Goal: Obtain resource: Download file/media

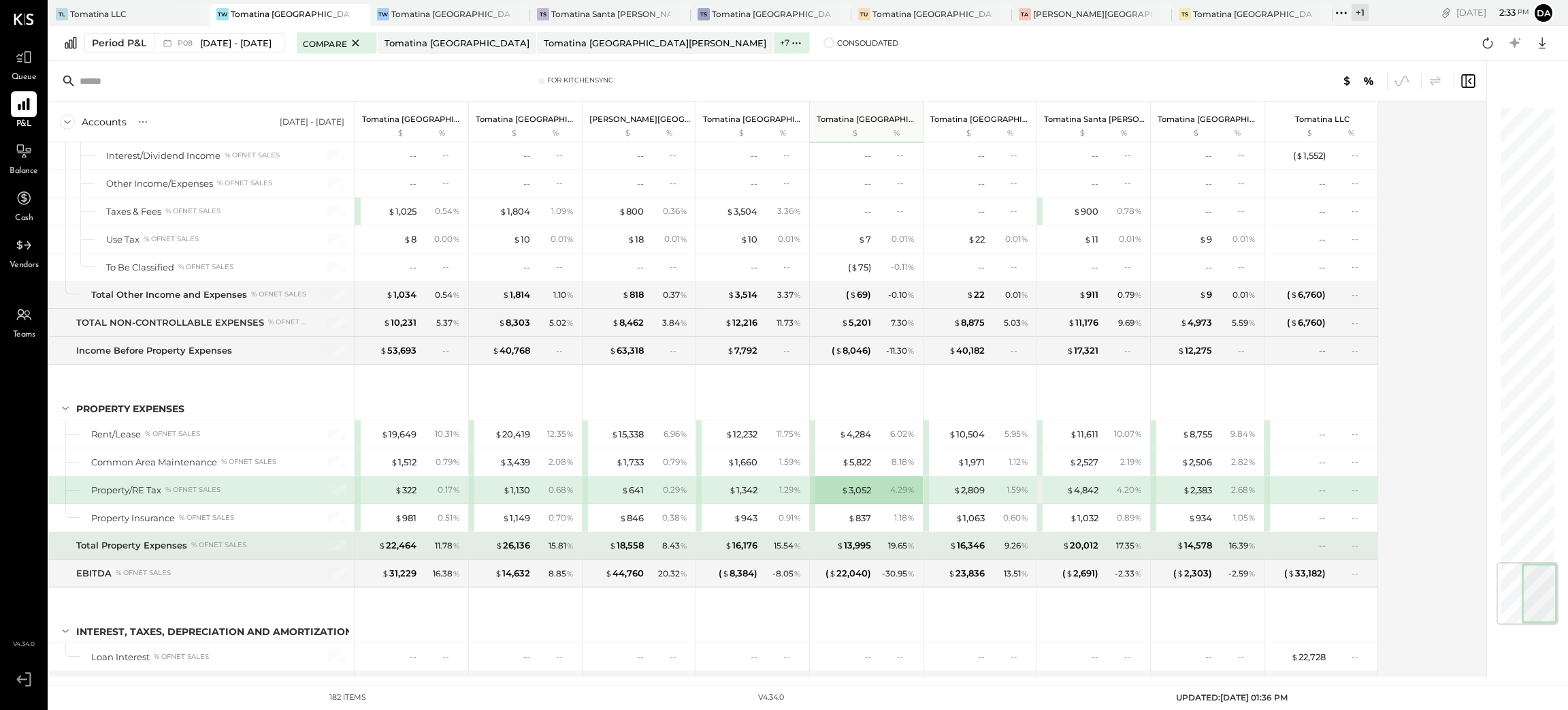
scroll to position [3869, 0]
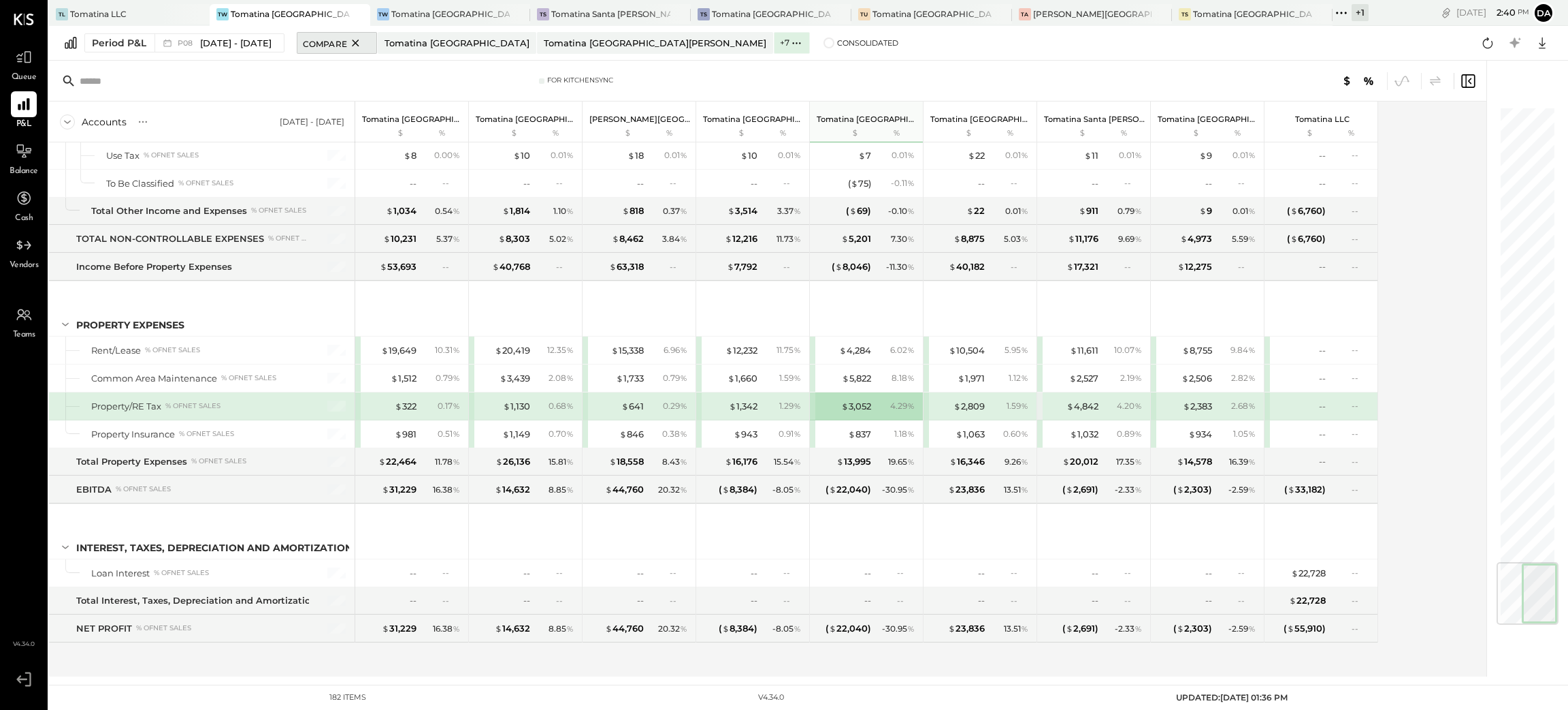
click at [359, 42] on icon at bounding box center [355, 43] width 7 height 7
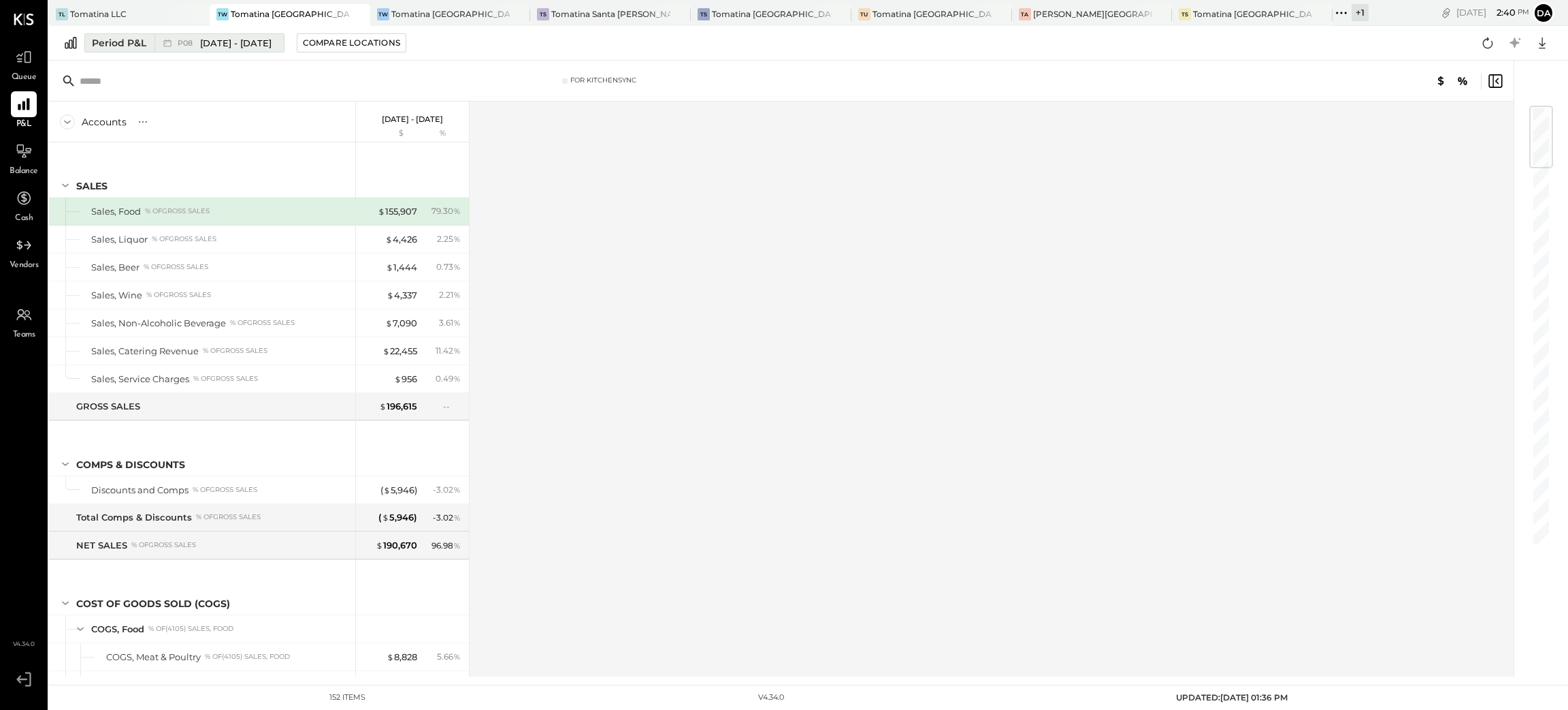
click at [121, 40] on div "Period P&L" at bounding box center [119, 43] width 55 height 13
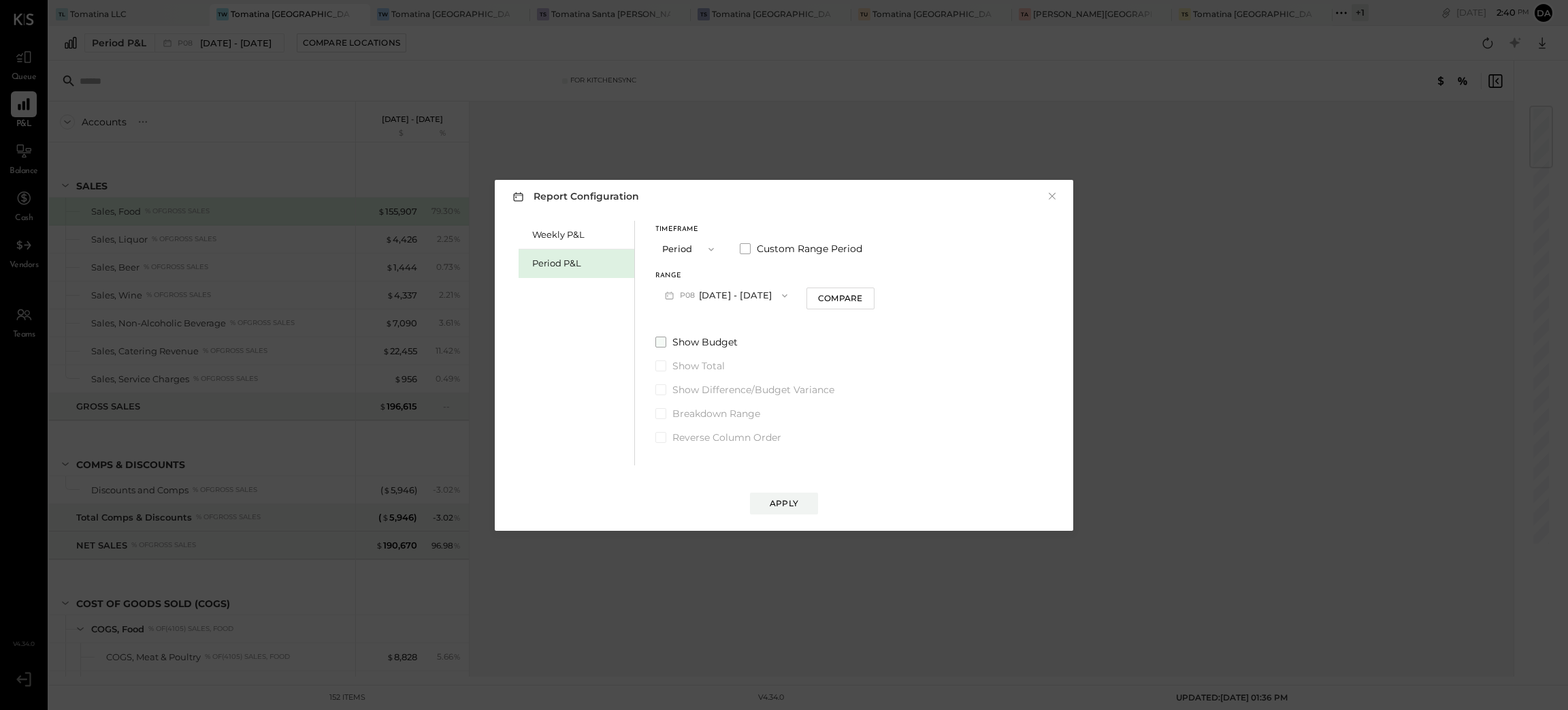
click at [663, 342] on span at bounding box center [661, 342] width 11 height 11
click at [787, 498] on div "Apply" at bounding box center [784, 503] width 28 height 11
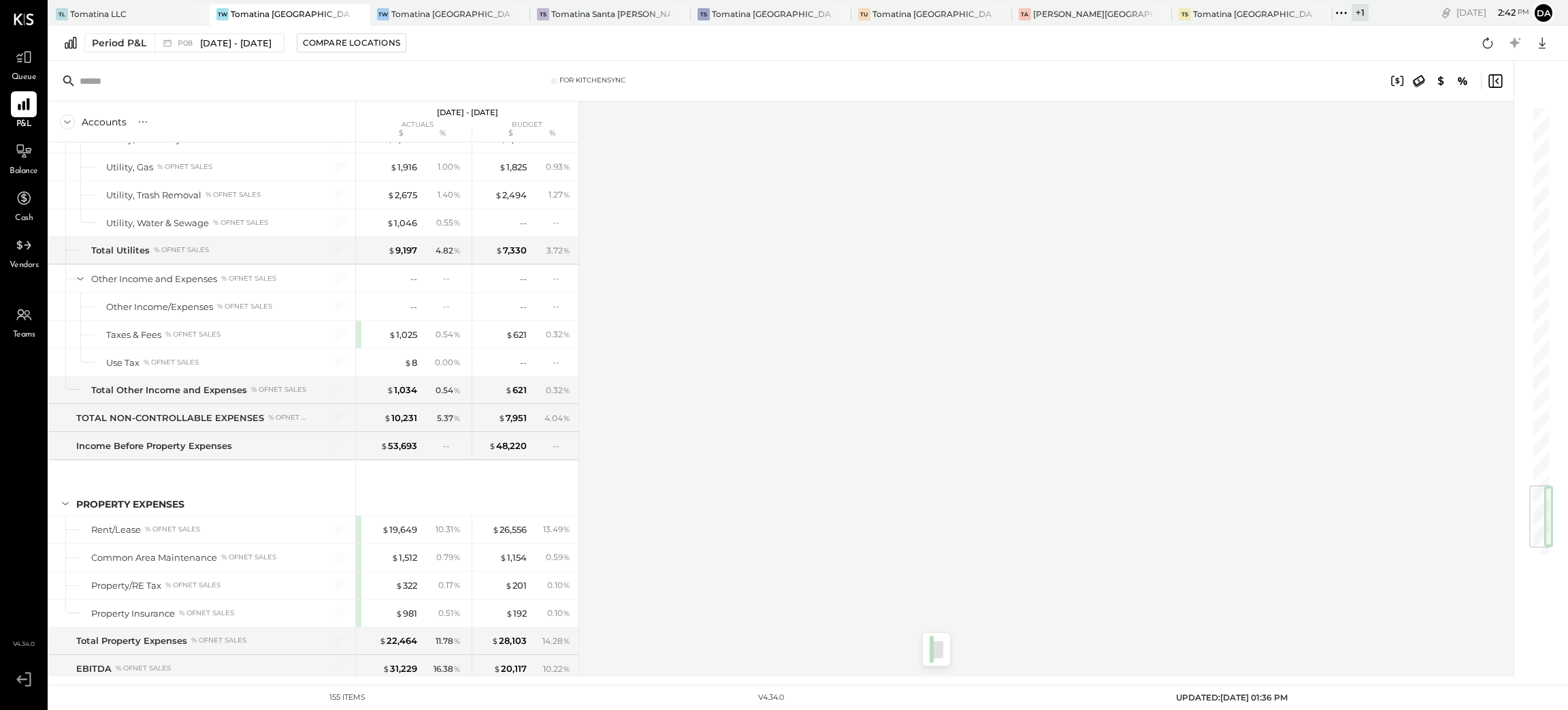
scroll to position [3280, 0]
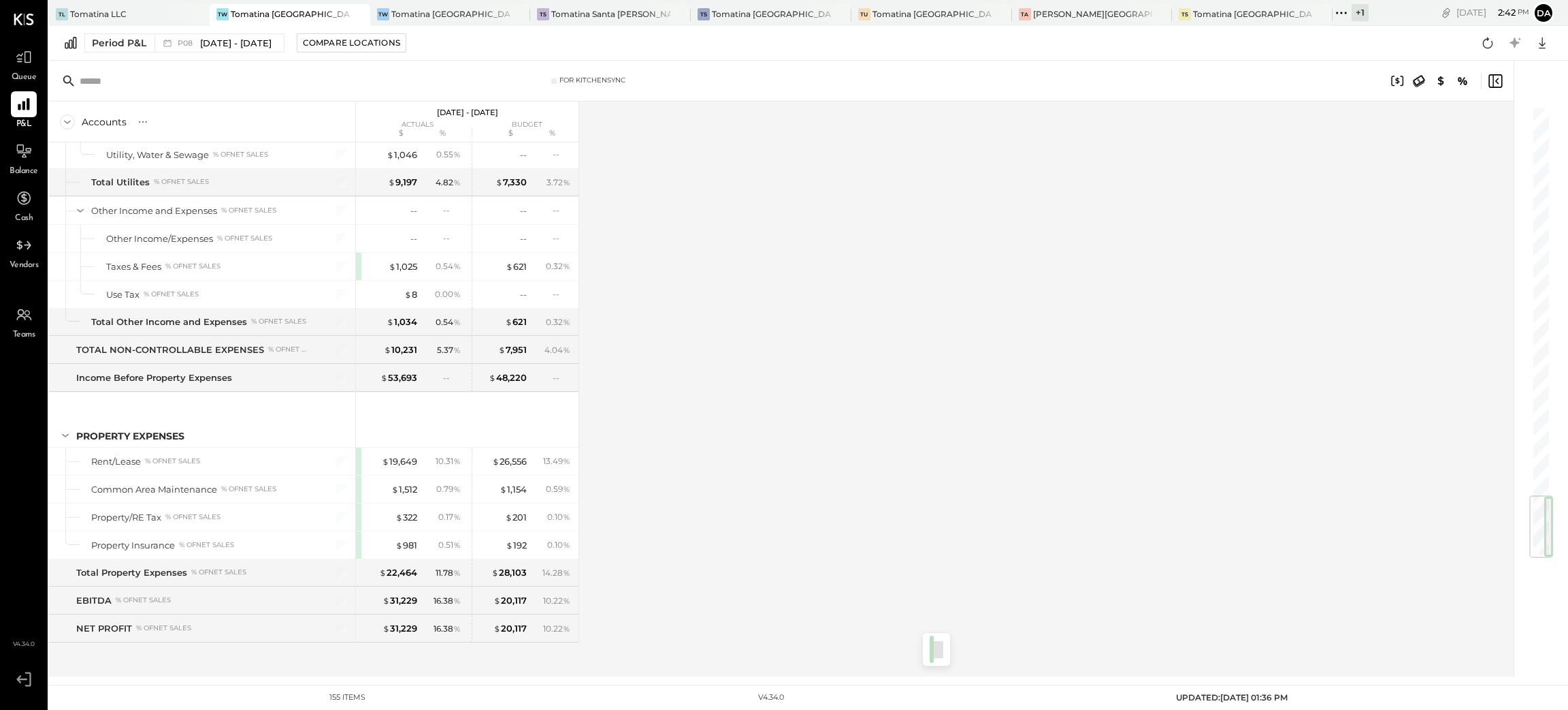
drag, startPoint x: 1543, startPoint y: 496, endPoint x: 1453, endPoint y: 521, distance: 93.4
click at [1453, 521] on div "For KitchenSync Accounts S % GL [DATE] - [DATE] actuals budget $ % $ % SALES Sa…" at bounding box center [802, 368] width 1506 height 616
click at [389, 40] on div "Compare Locations" at bounding box center [352, 42] width 97 height 11
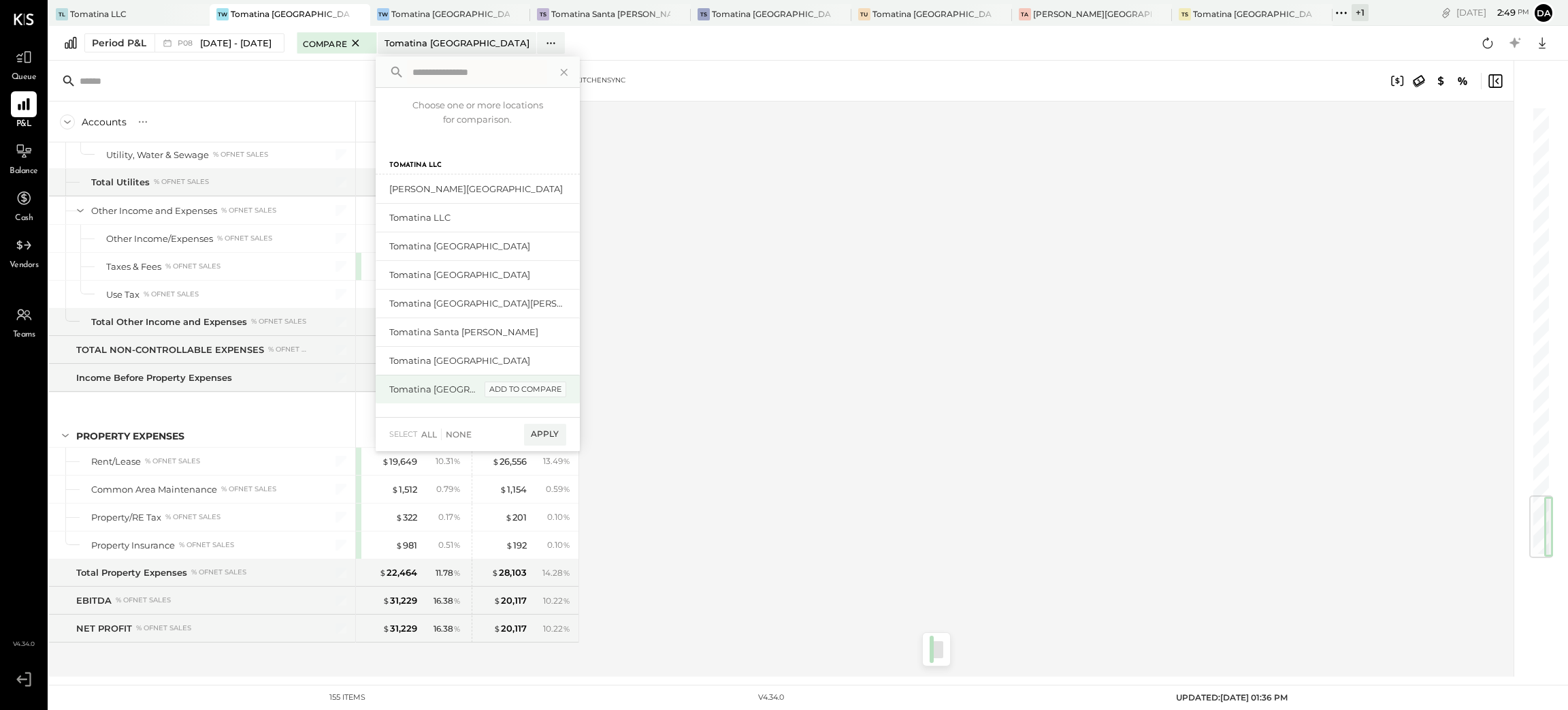
click at [536, 389] on div "add to compare" at bounding box center [525, 389] width 82 height 16
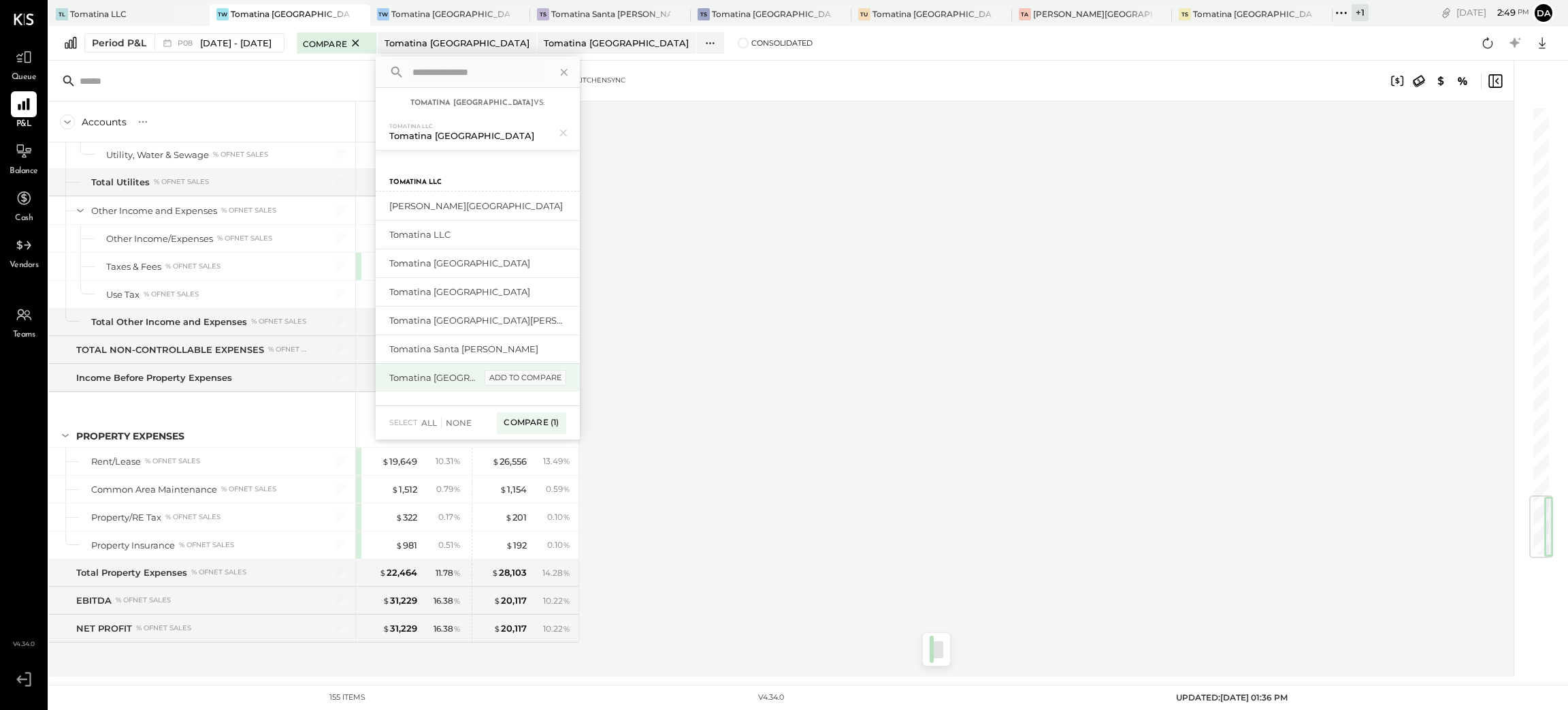
click at [537, 373] on div "add to compare" at bounding box center [525, 378] width 82 height 16
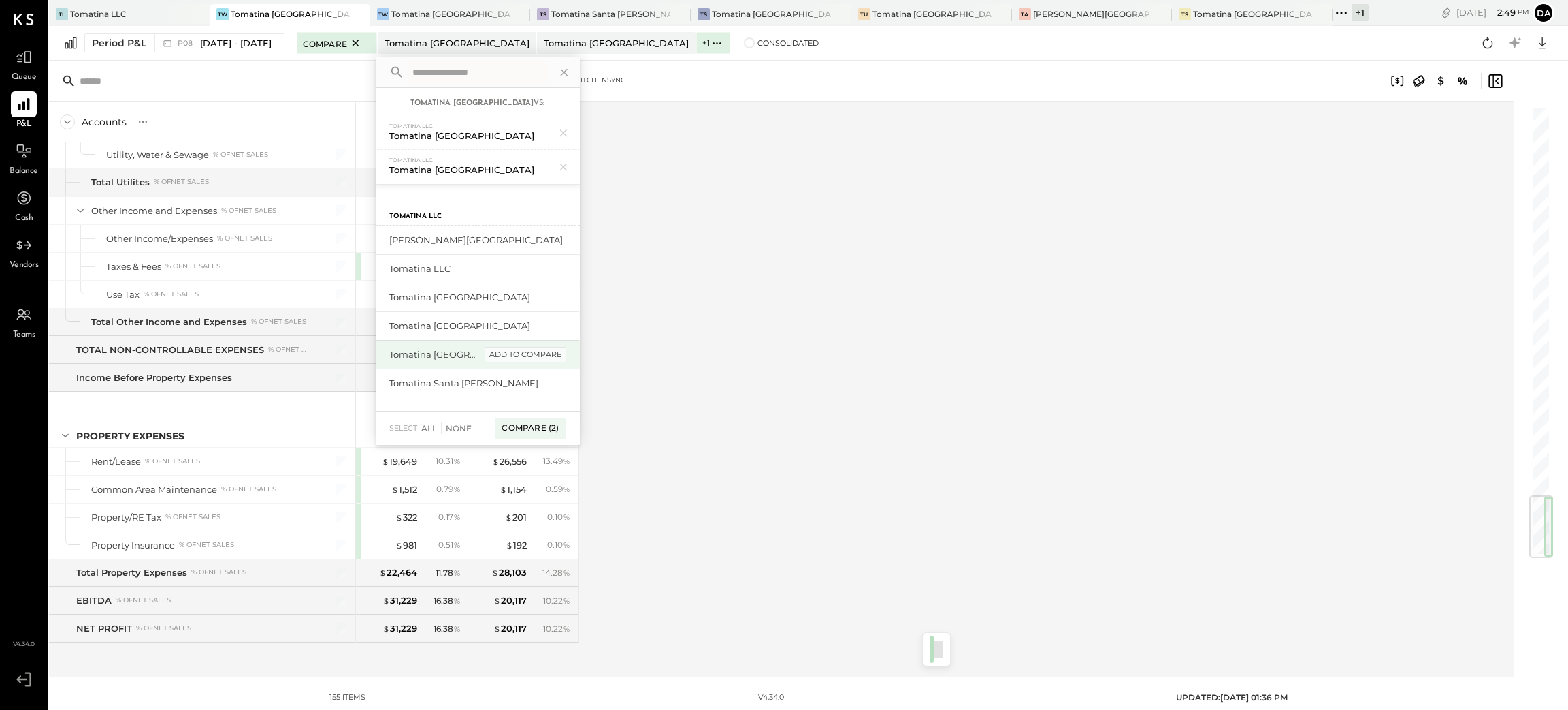
click at [537, 359] on div "add to compare" at bounding box center [525, 355] width 82 height 16
click at [534, 350] on div "Tomatina San Mateo add to compare" at bounding box center [478, 359] width 204 height 28
click at [531, 354] on div "add to compare" at bounding box center [525, 360] width 82 height 16
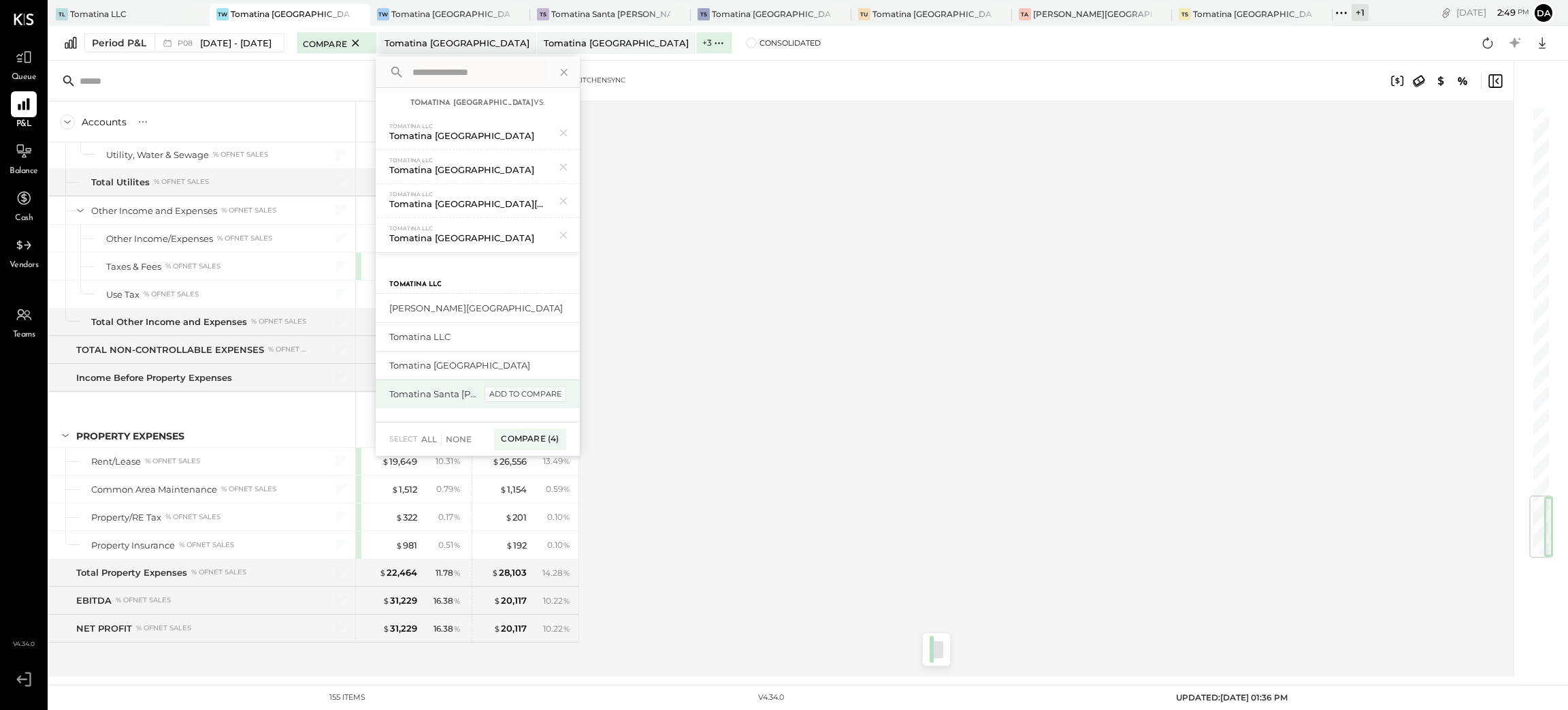
click at [521, 392] on div "add to compare" at bounding box center [525, 395] width 82 height 16
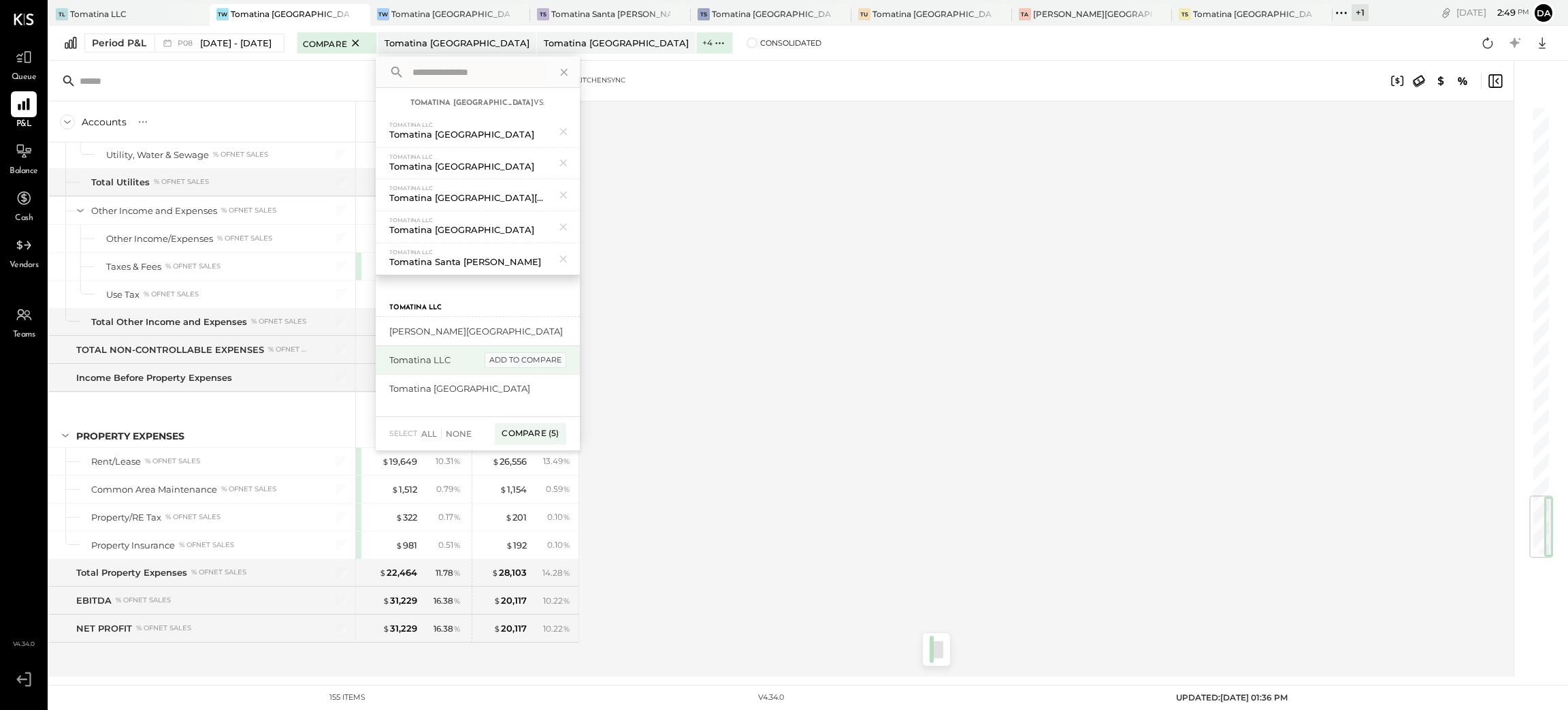
click at [519, 361] on div "add to compare" at bounding box center [525, 360] width 82 height 16
click at [528, 362] on div "add to compare" at bounding box center [525, 360] width 82 height 16
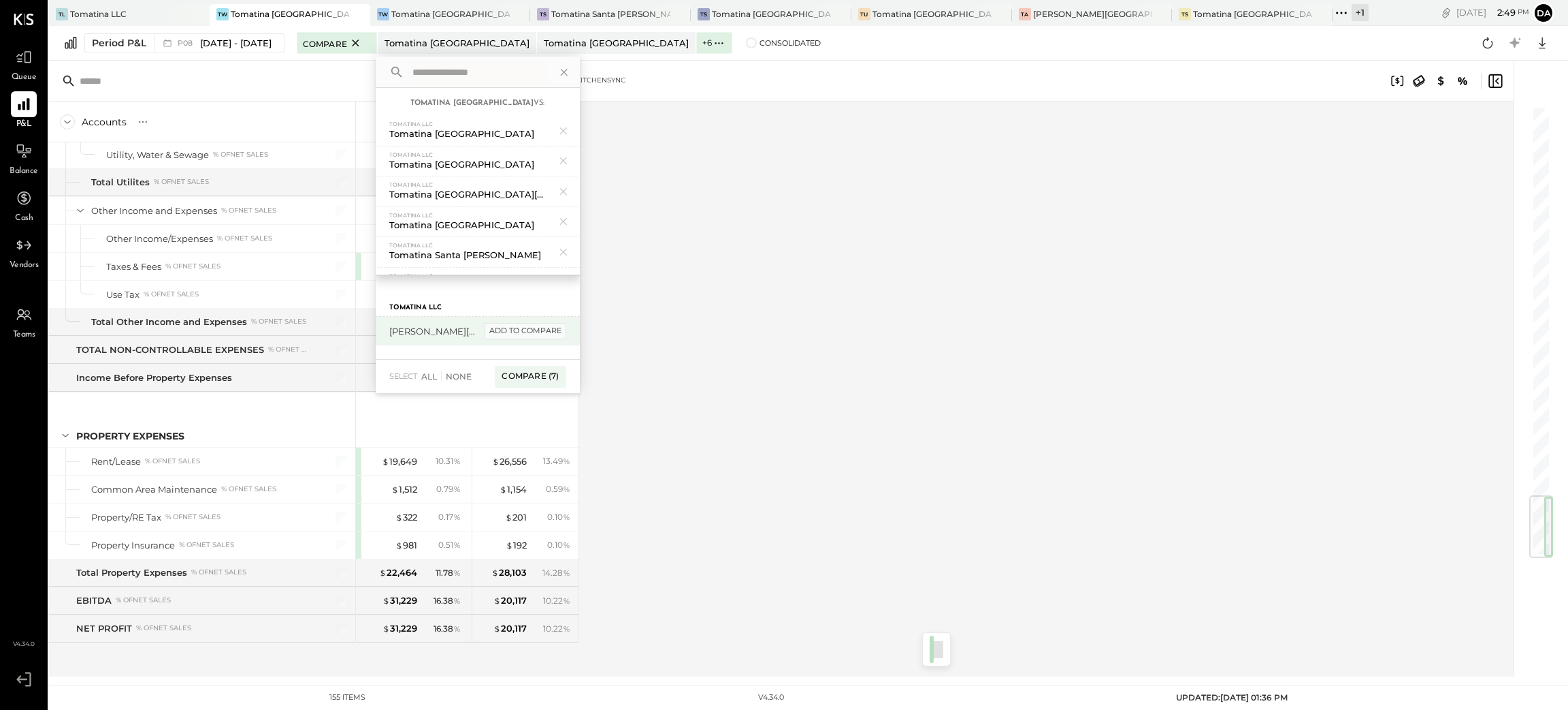
click at [541, 331] on div "add to compare" at bounding box center [525, 331] width 82 height 16
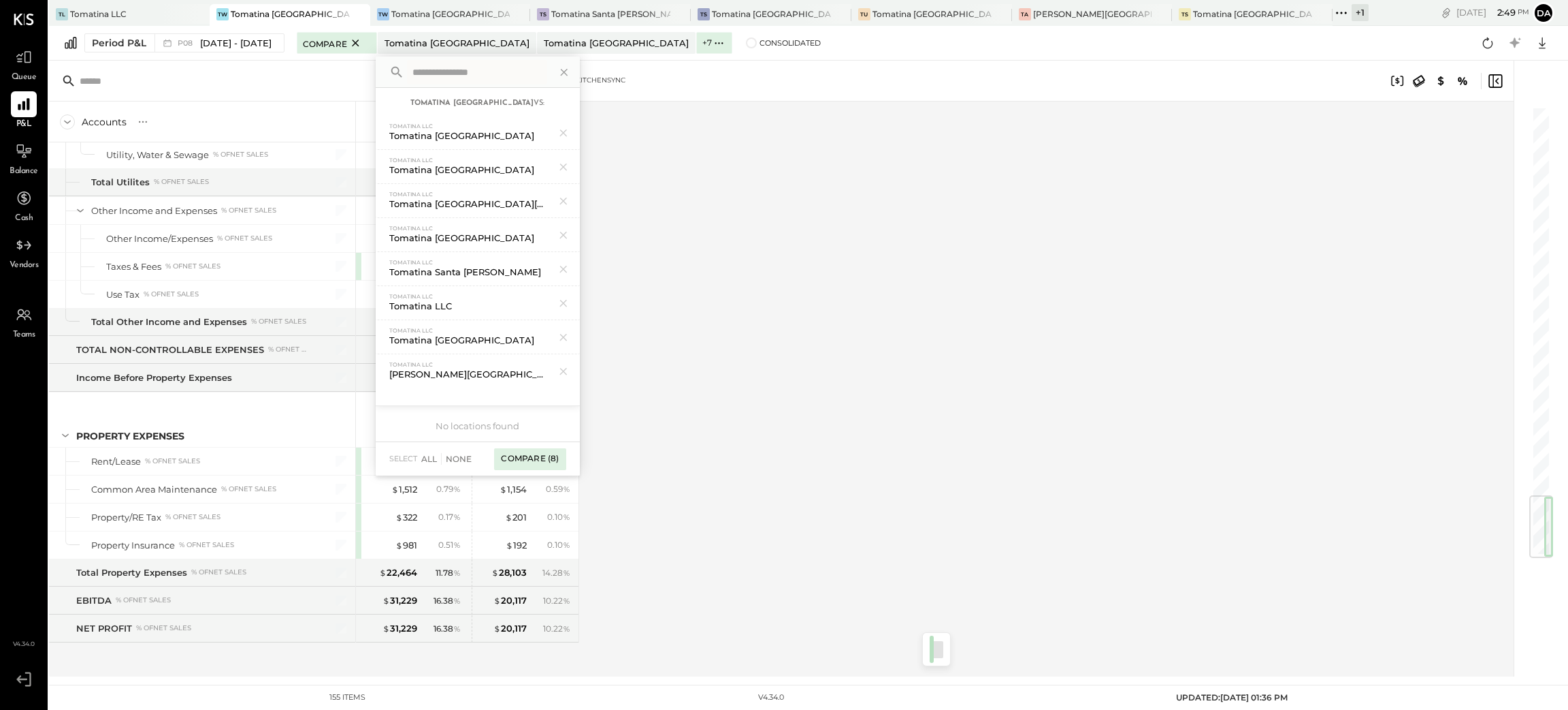
click at [549, 455] on div "Compare (8)" at bounding box center [529, 458] width 71 height 22
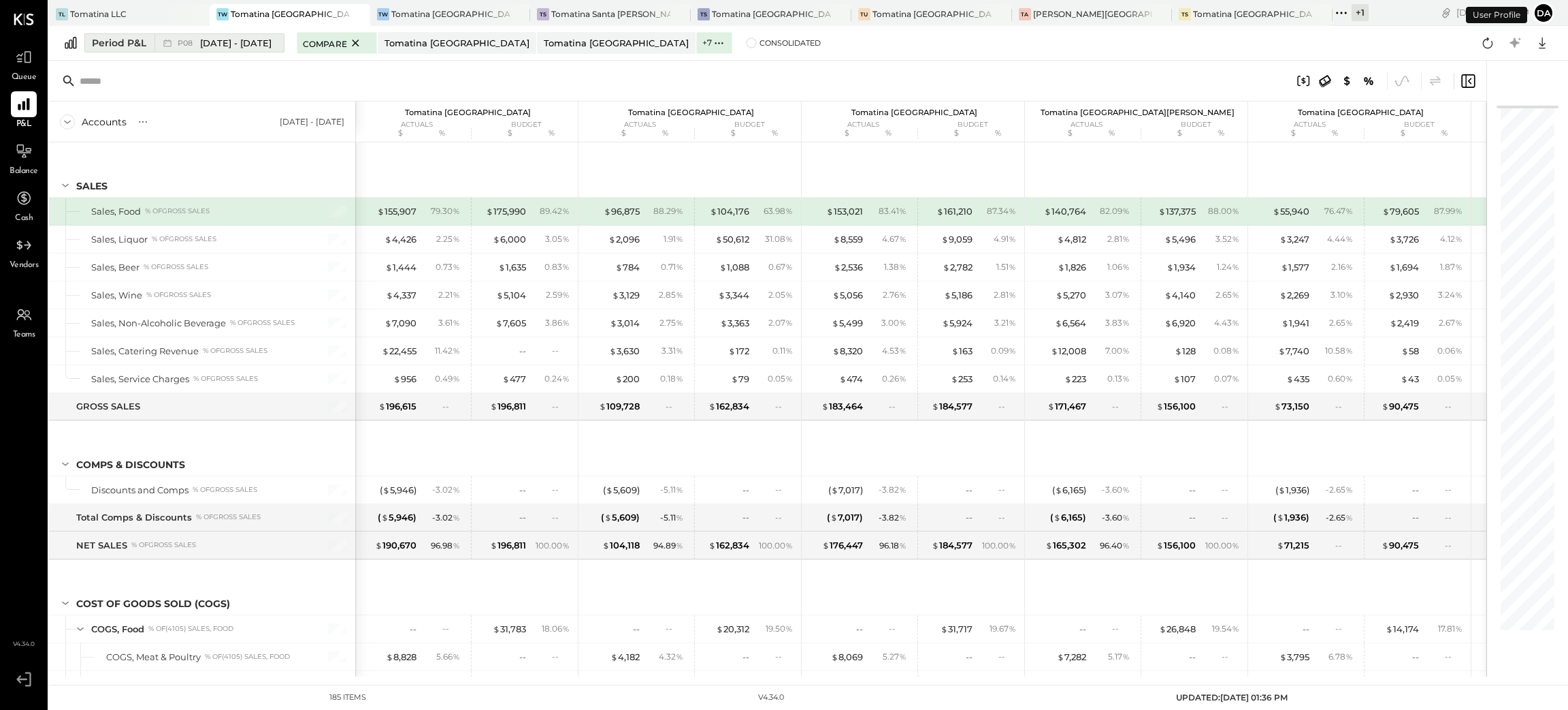
click at [123, 40] on div "Period P&L" at bounding box center [119, 43] width 55 height 13
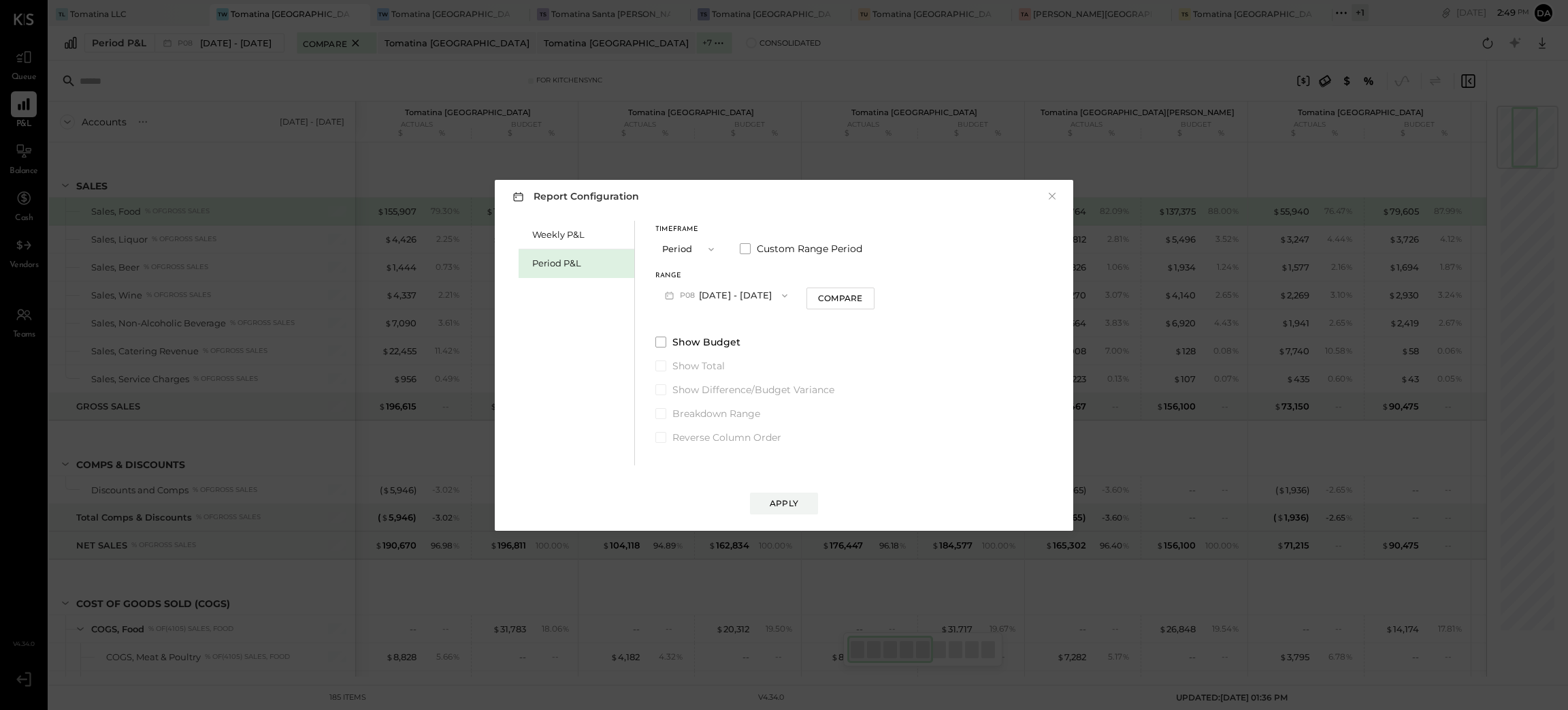
click at [708, 245] on icon "button" at bounding box center [711, 249] width 11 height 11
click at [693, 245] on span "Period" at bounding box center [680, 249] width 27 height 9
click at [733, 296] on button "P09 [DATE] - [DATE]" at bounding box center [726, 295] width 141 height 25
click at [705, 440] on span "[DATE] - [DATE]" at bounding box center [718, 434] width 64 height 11
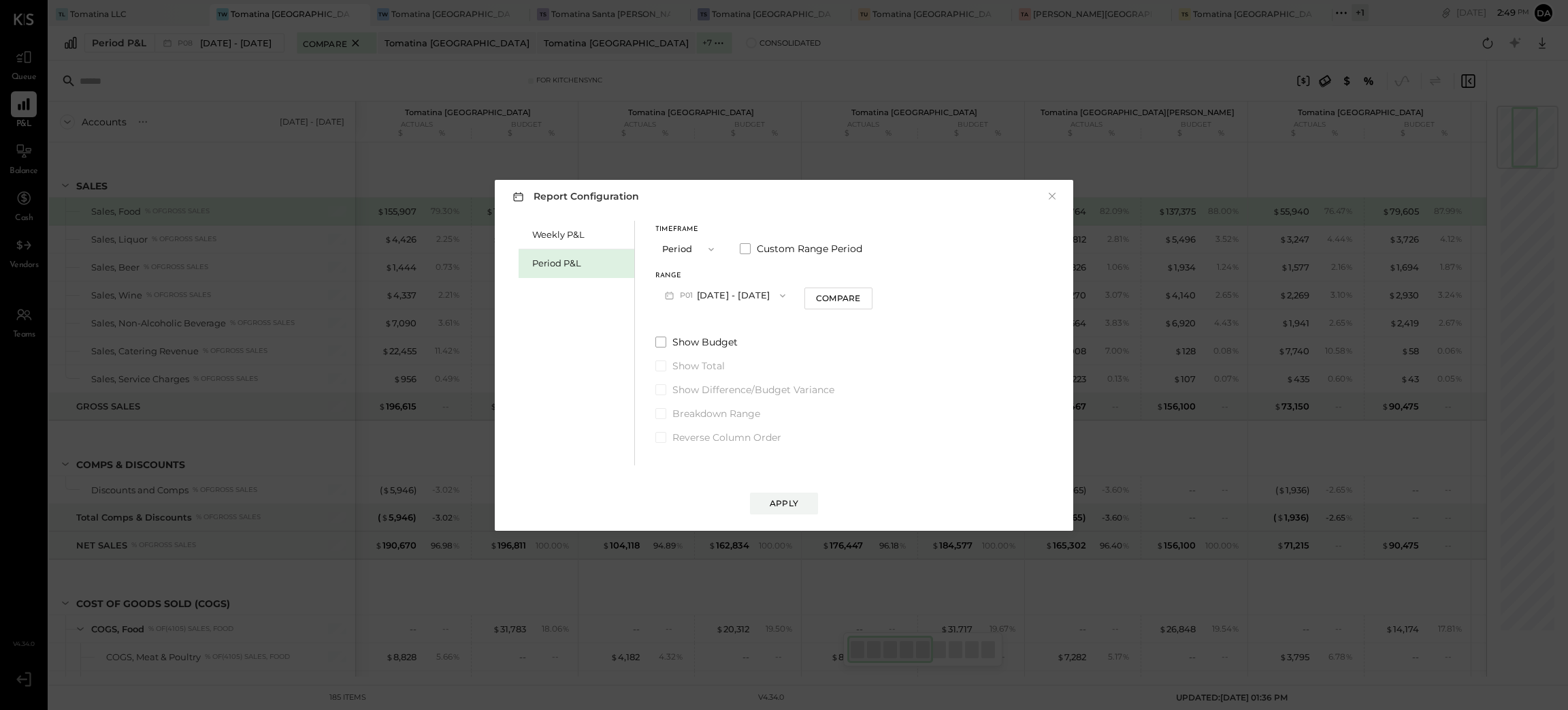
click at [795, 294] on button "P01 [DATE] - [DATE]" at bounding box center [725, 295] width 139 height 25
click at [752, 330] on span "[DATE] - [DATE]" at bounding box center [720, 325] width 64 height 11
click at [875, 342] on label "Show Budget" at bounding box center [765, 342] width 219 height 13
click at [781, 501] on div "Apply" at bounding box center [784, 503] width 28 height 11
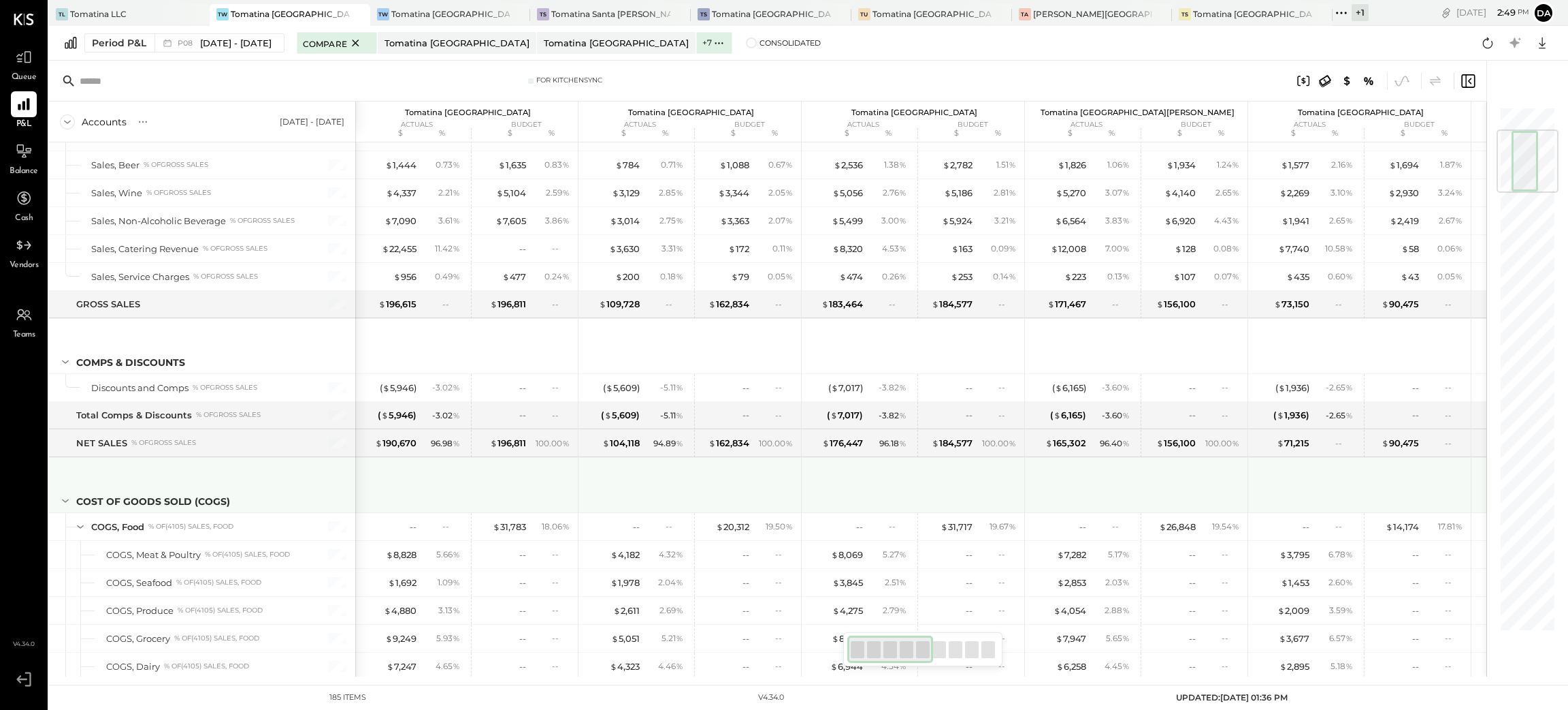
scroll to position [204, 0]
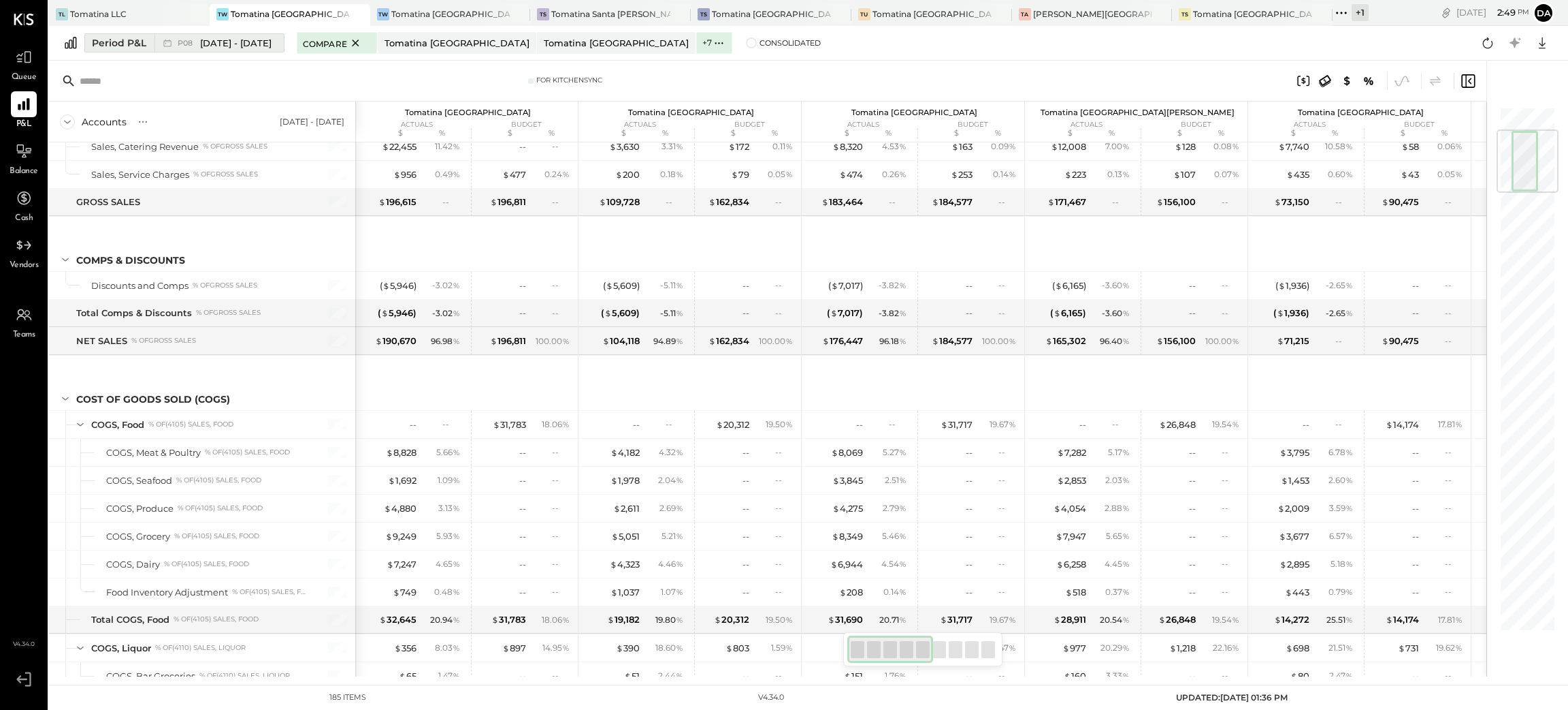
click at [127, 40] on div "Period P&L" at bounding box center [119, 43] width 55 height 13
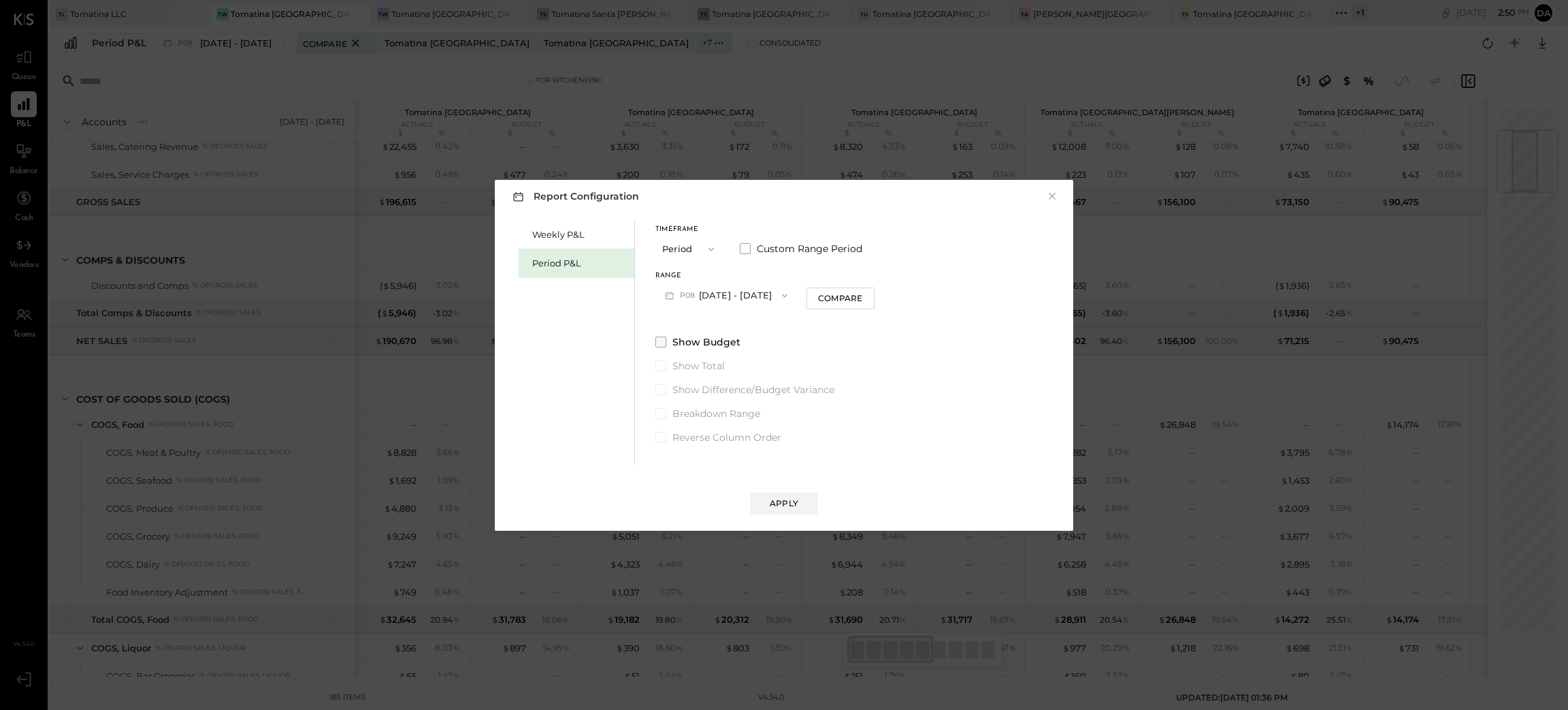
click at [668, 342] on label "Show Budget" at bounding box center [765, 342] width 219 height 13
click at [773, 497] on div "Apply" at bounding box center [784, 503] width 28 height 11
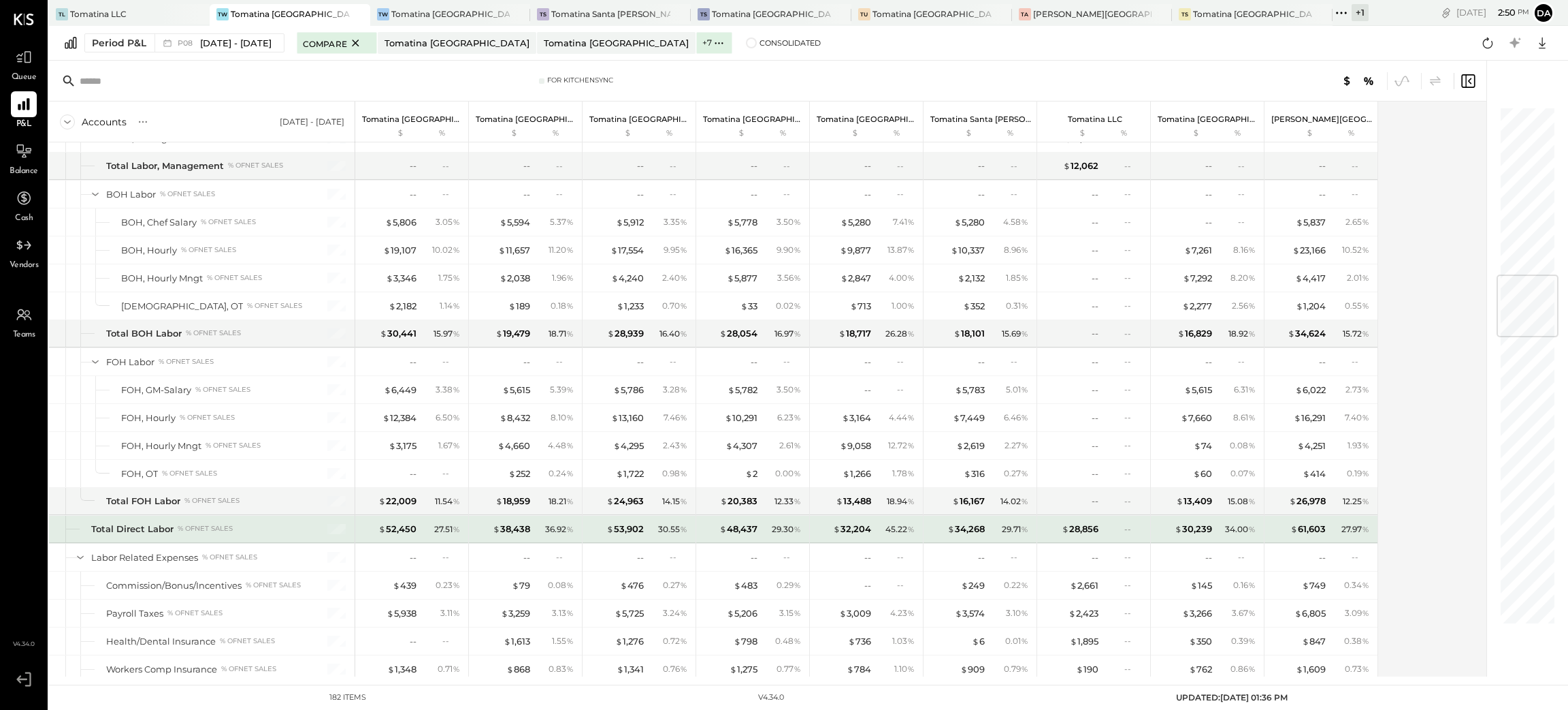
scroll to position [1430, 0]
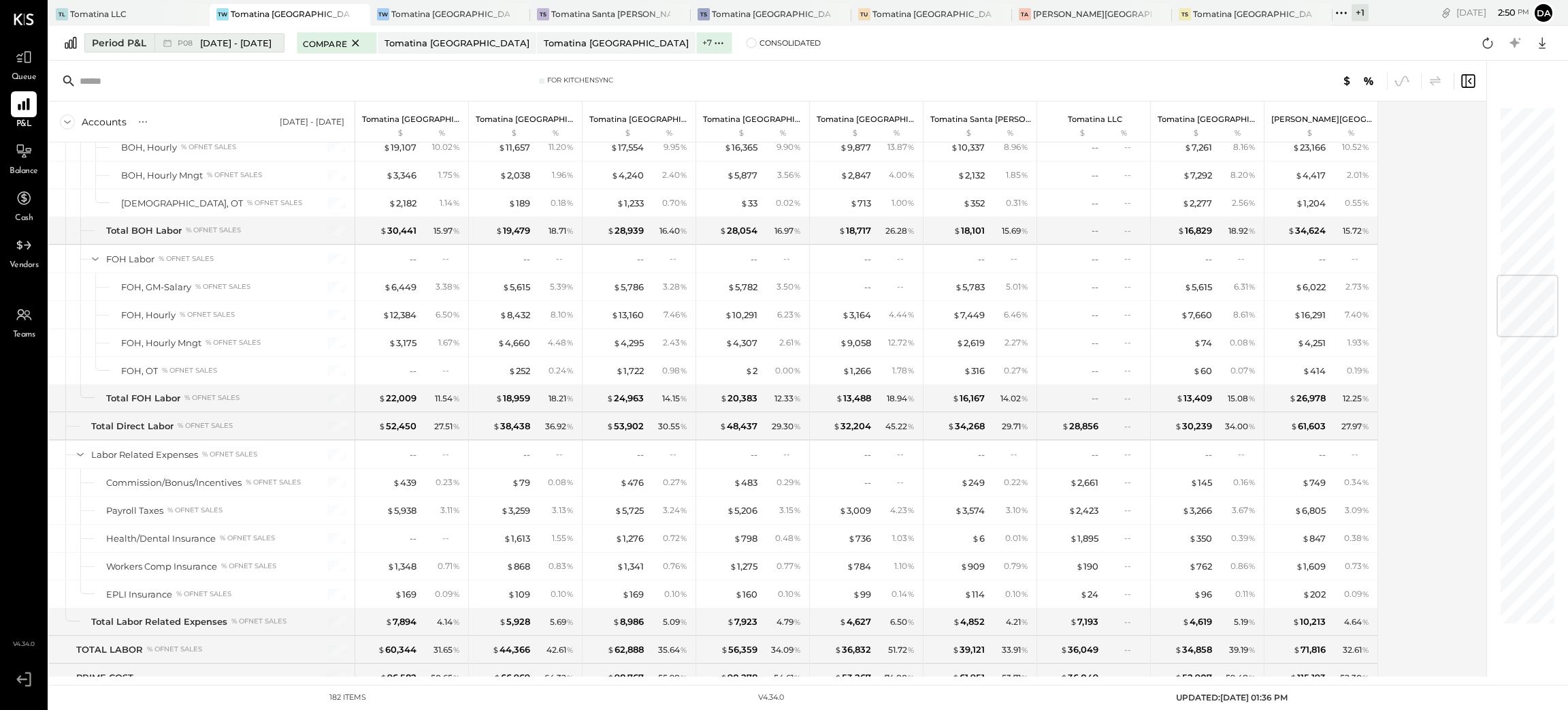
click at [117, 43] on div "Period P&L" at bounding box center [119, 43] width 55 height 13
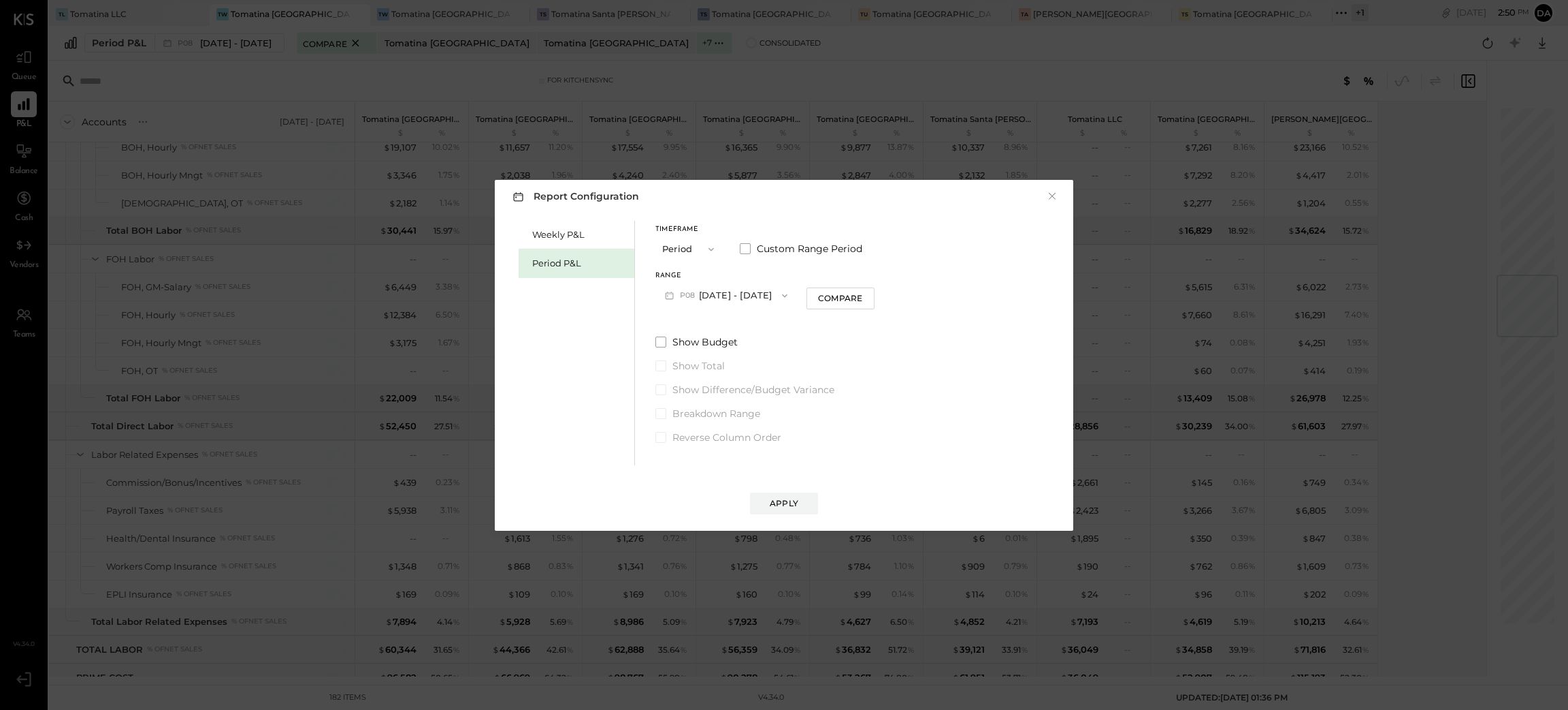
click at [722, 296] on button "P08 [DATE] - [DATE]" at bounding box center [726, 295] width 141 height 25
click at [744, 247] on span at bounding box center [745, 249] width 11 height 11
click at [701, 294] on button "[DATE]" at bounding box center [696, 295] width 81 height 25
click at [701, 432] on div "[DATE]" at bounding box center [713, 424] width 115 height 28
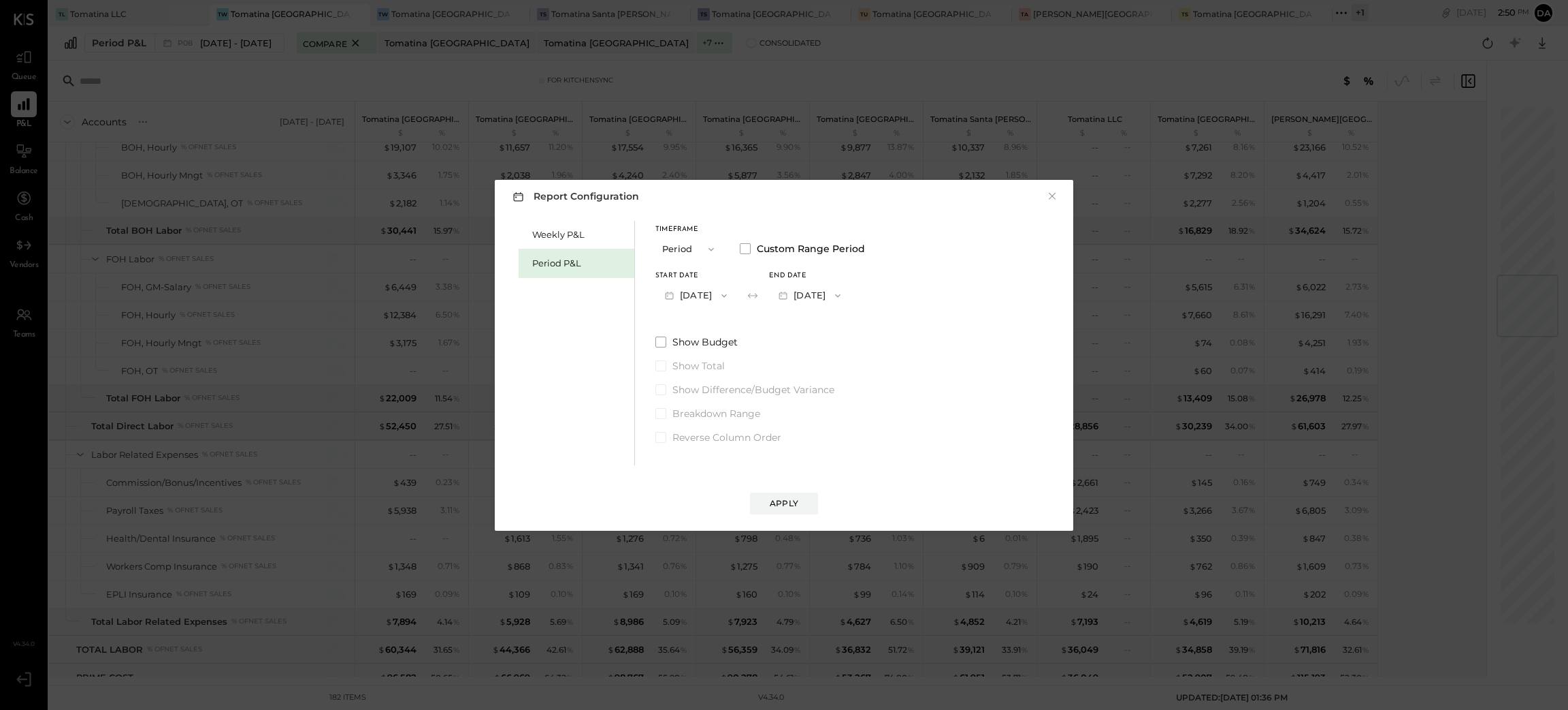
click at [844, 298] on button "[DATE]" at bounding box center [810, 295] width 81 height 25
click at [814, 325] on span "[DATE]" at bounding box center [800, 325] width 28 height 11
click at [783, 503] on div "Apply" at bounding box center [784, 503] width 28 height 11
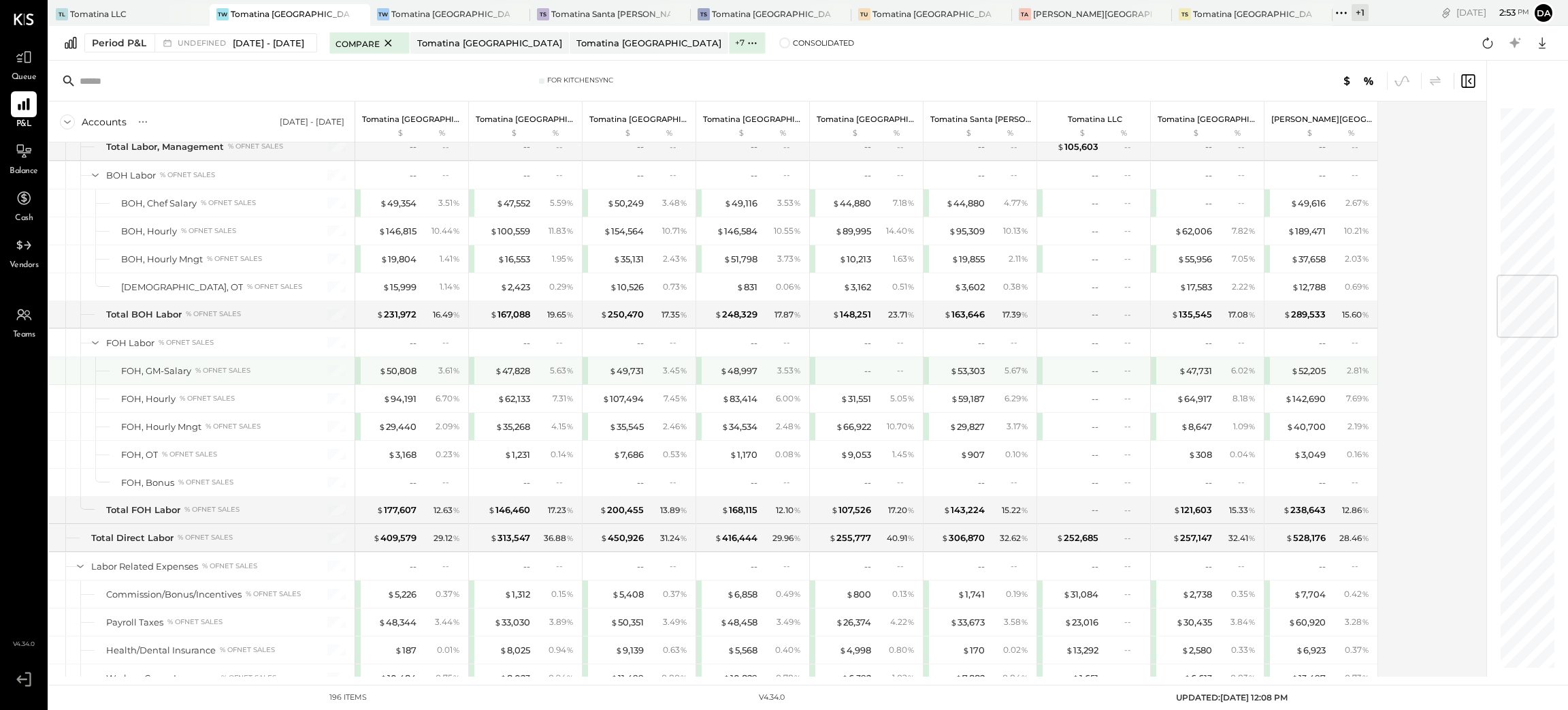
scroll to position [1635, 0]
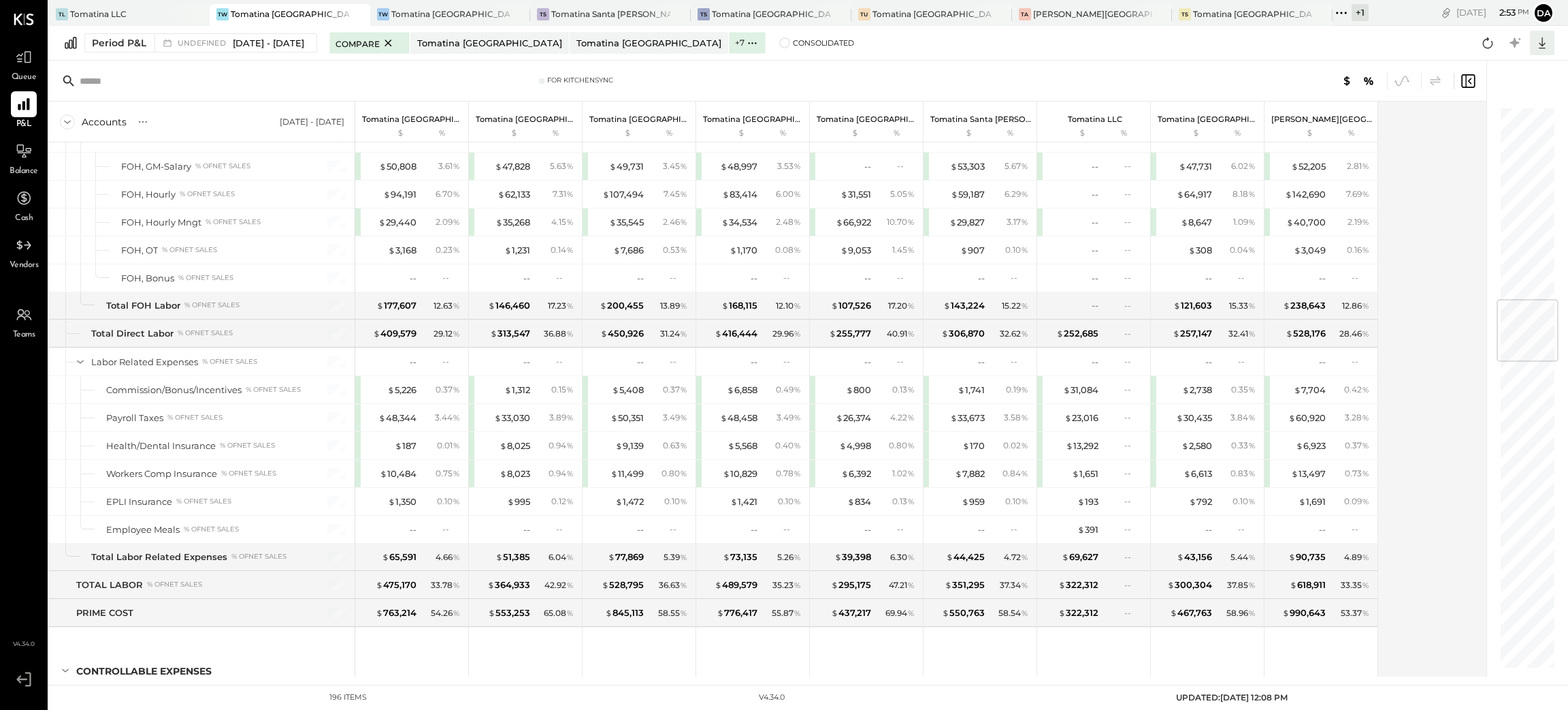
click at [1543, 37] on icon at bounding box center [1543, 43] width 18 height 18
click at [1493, 124] on div "Excel" at bounding box center [1501, 123] width 109 height 28
